Goal: Task Accomplishment & Management: Use online tool/utility

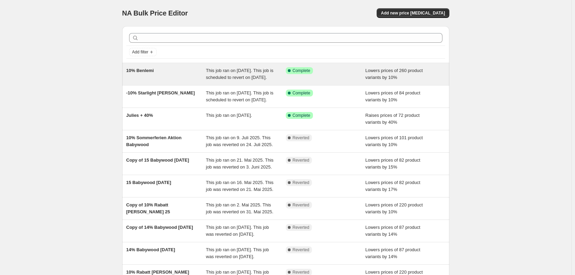
click at [242, 77] on span "This job ran on [DATE]. This job is scheduled to revert on [DATE]." at bounding box center [239, 74] width 67 height 12
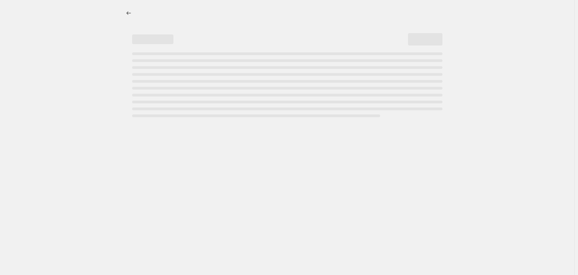
select select "percentage"
select select "vendor"
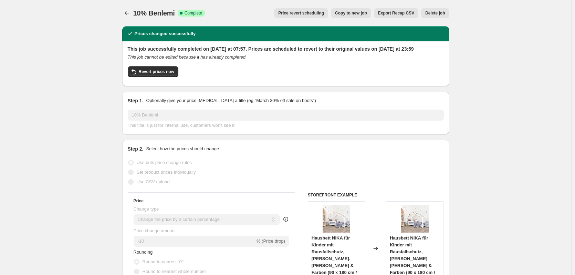
click at [352, 14] on span "Copy to new job" at bounding box center [351, 13] width 32 height 6
select select "percentage"
select select "vendor"
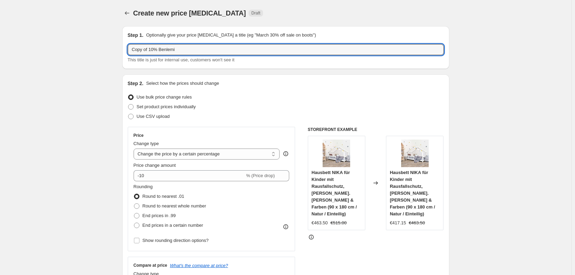
drag, startPoint x: 151, startPoint y: 50, endPoint x: 125, endPoint y: 50, distance: 25.5
click at [125, 50] on div "Step 1. Optionally give your price [MEDICAL_DATA] a title (eg "March 30% off sa…" at bounding box center [285, 47] width 327 height 43
click at [175, 50] on input "10% Benlemi" at bounding box center [286, 49] width 316 height 11
click at [196, 49] on input "10% Benlemi (neue [PERSON_NAME] Sepetember)" at bounding box center [286, 49] width 316 height 11
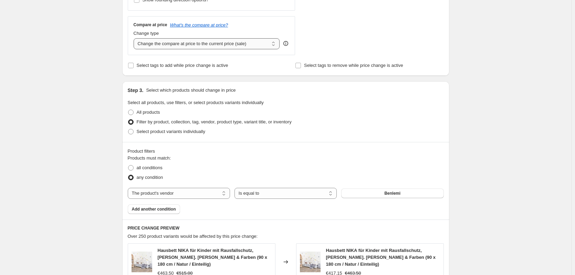
scroll to position [241, 0]
type input "10% Benlemi (neue [PERSON_NAME] September)"
click at [151, 131] on span "Select product variants individually" at bounding box center [171, 130] width 68 height 5
click at [128, 128] on input "Select product variants individually" at bounding box center [128, 128] width 0 height 0
radio input "true"
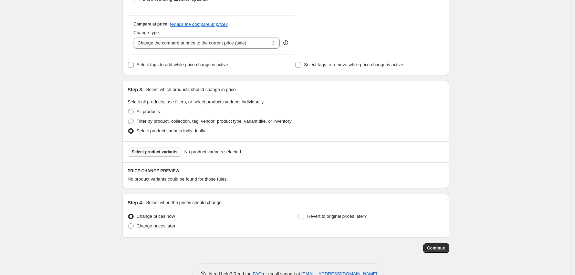
click at [154, 152] on span "Select product variants" at bounding box center [155, 152] width 46 height 6
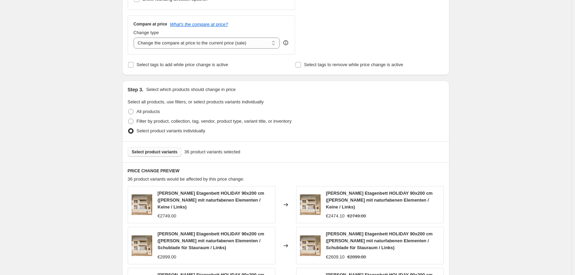
click at [156, 153] on span "Select product variants" at bounding box center [155, 152] width 46 height 6
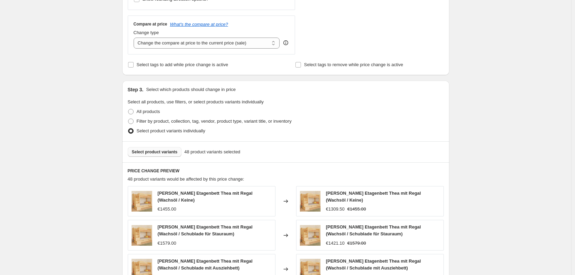
click at [151, 154] on span "Select product variants" at bounding box center [155, 152] width 46 height 6
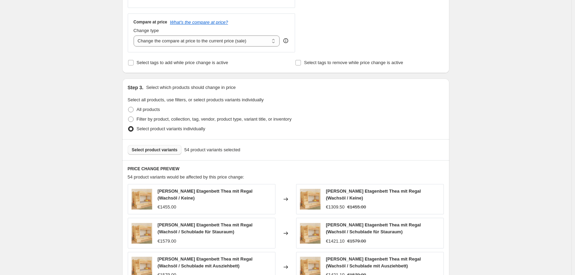
scroll to position [441, 0]
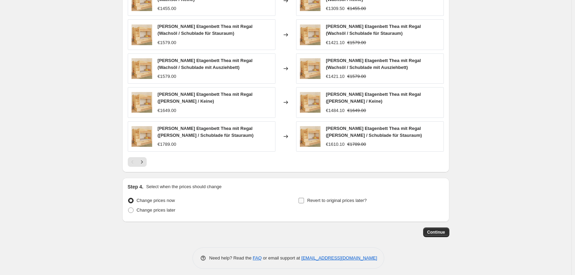
click at [342, 197] on span "Revert to original prices later?" at bounding box center [337, 199] width 60 height 5
click at [304, 197] on input "Revert to original prices later?" at bounding box center [301, 200] width 6 height 6
checkbox input "true"
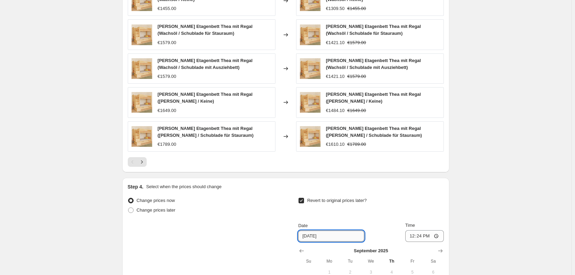
click at [323, 230] on input "[DATE]" at bounding box center [331, 235] width 66 height 11
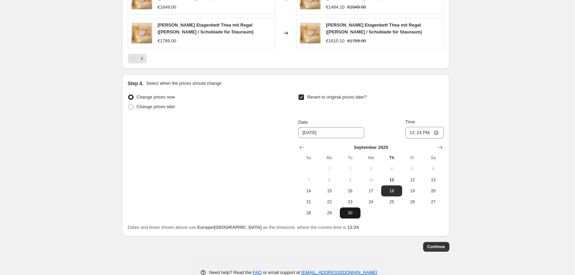
click at [356, 210] on span "30" at bounding box center [349, 213] width 15 height 6
type input "[DATE]"
click at [423, 127] on input "12:24" at bounding box center [424, 133] width 39 height 12
click at [429, 128] on input "23:24" at bounding box center [424, 133] width 39 height 12
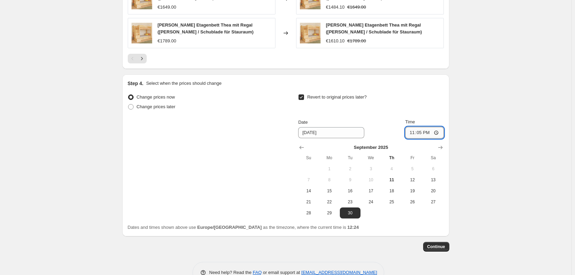
type input "23:59"
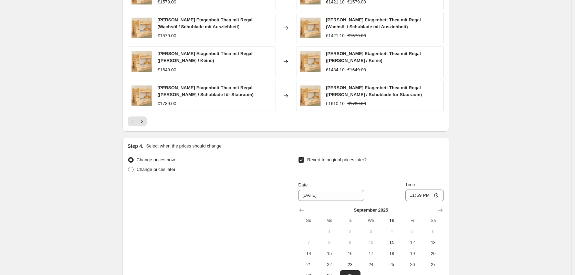
scroll to position [559, 0]
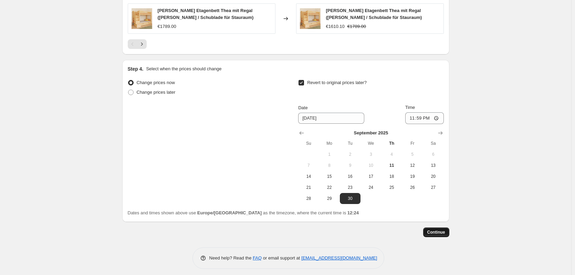
click at [439, 229] on span "Continue" at bounding box center [436, 232] width 18 height 6
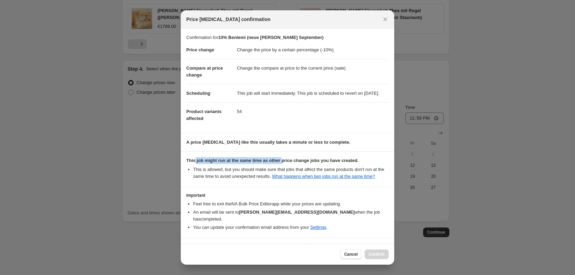
drag, startPoint x: 195, startPoint y: 167, endPoint x: 282, endPoint y: 167, distance: 86.7
click at [282, 163] on b "This job might run at the same time as other price change jobs you have created." at bounding box center [272, 160] width 172 height 5
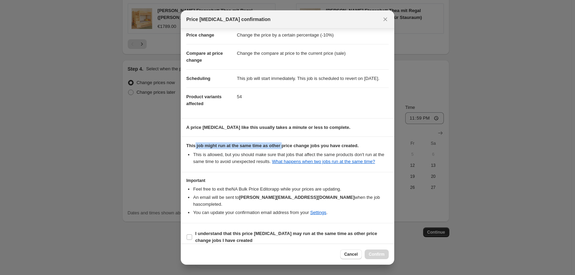
scroll to position [22, 0]
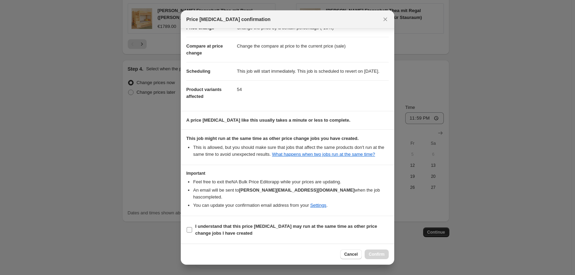
click at [186, 233] on label "I understand that this price [MEDICAL_DATA] may run at the same time as other p…" at bounding box center [287, 229] width 202 height 17
click at [186, 232] on input "I understand that this price [MEDICAL_DATA] may run at the same time as other p…" at bounding box center [189, 230] width 6 height 6
checkbox input "true"
click at [377, 253] on span "Confirm" at bounding box center [376, 254] width 16 height 6
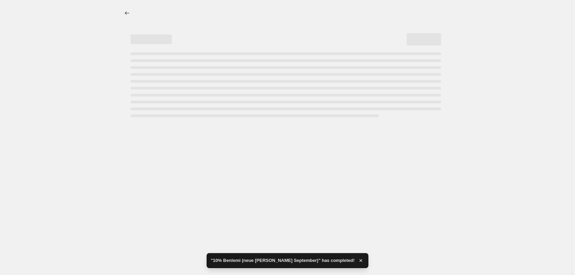
select select "percentage"
